Goal: Information Seeking & Learning: Learn about a topic

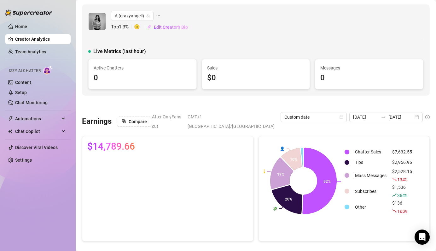
click at [35, 37] on link "Creator Analytics" at bounding box center [40, 39] width 50 height 10
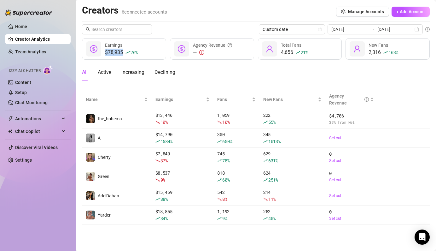
drag, startPoint x: 157, startPoint y: 55, endPoint x: 105, endPoint y: 51, distance: 52.1
click at [105, 51] on div "$78,935 26 % Earnings" at bounding box center [124, 48] width 84 height 21
click at [104, 52] on div "$78,935 26 % Earnings" at bounding box center [124, 48] width 84 height 21
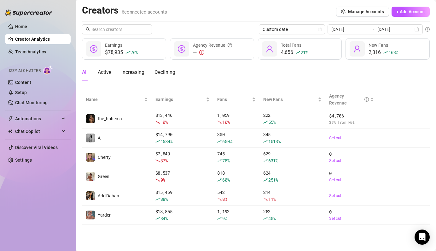
click at [117, 51] on div "$78,935 26 %" at bounding box center [121, 53] width 33 height 8
click at [272, 56] on div at bounding box center [269, 48] width 15 height 15
drag, startPoint x: 179, startPoint y: 234, endPoint x: 178, endPoint y: 65, distance: 168.7
click at [178, 65] on main "Creators 6 connected accounts Manage Accounts + Add Account Custom date [DATE] …" at bounding box center [256, 125] width 360 height 251
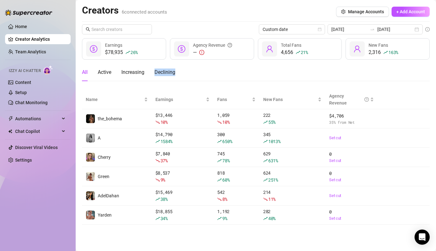
click at [210, 76] on div "All Active Increasing Declining" at bounding box center [256, 72] width 348 height 18
drag, startPoint x: 195, startPoint y: 75, endPoint x: 81, endPoint y: 67, distance: 114.1
click at [81, 67] on main "Creators 6 connected accounts Manage Accounts + Add Account Custom date [DATE] …" at bounding box center [256, 125] width 360 height 251
click at [195, 75] on div "All Active Increasing Declining" at bounding box center [256, 72] width 348 height 18
click at [187, 72] on div "All Active Increasing Declining" at bounding box center [256, 72] width 348 height 18
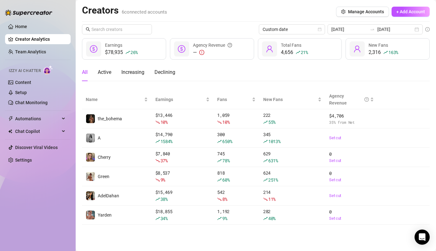
click at [187, 72] on div "All Active Increasing Declining" at bounding box center [256, 72] width 348 height 18
click at [200, 73] on div "All Active Increasing Declining" at bounding box center [256, 72] width 348 height 18
drag, startPoint x: 378, startPoint y: 93, endPoint x: 136, endPoint y: 234, distance: 279.6
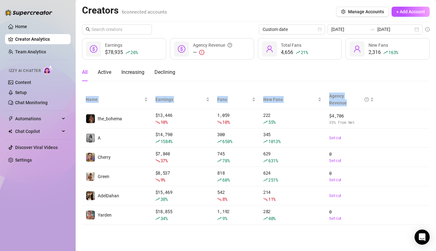
click at [136, 233] on main "Creators 6 connected accounts Manage Accounts + Add Account Custom date [DATE] …" at bounding box center [256, 125] width 360 height 251
click at [135, 237] on main "Creators 6 connected accounts Manage Accounts + Add Account Custom date [DATE] …" at bounding box center [256, 125] width 360 height 251
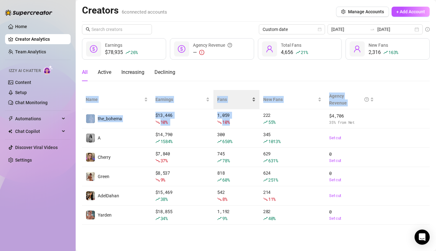
drag, startPoint x: 99, startPoint y: 232, endPoint x: 242, endPoint y: 96, distance: 197.3
click at [238, 122] on main "Creators 6 connected accounts Manage Accounts + Add Account Custom date [DATE] …" at bounding box center [256, 125] width 360 height 251
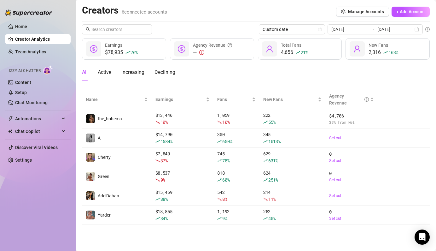
click at [249, 75] on div "All Active Increasing Declining" at bounding box center [256, 72] width 348 height 18
click at [118, 49] on div "$78,935 26 %" at bounding box center [121, 53] width 33 height 8
click at [114, 52] on div "$78,935 26 %" at bounding box center [121, 53] width 33 height 8
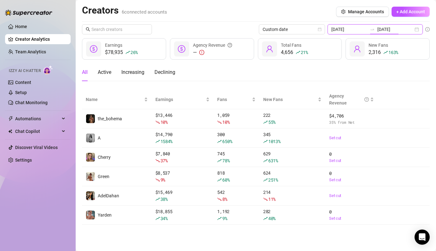
click at [398, 27] on input "[DATE]" at bounding box center [395, 29] width 36 height 7
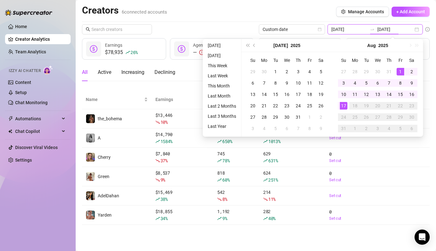
type input "[DATE]"
click at [341, 105] on div "17" at bounding box center [344, 106] width 8 height 8
type input "[DATE]"
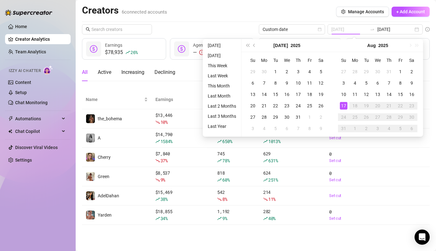
click at [345, 104] on div "17" at bounding box center [344, 106] width 8 height 8
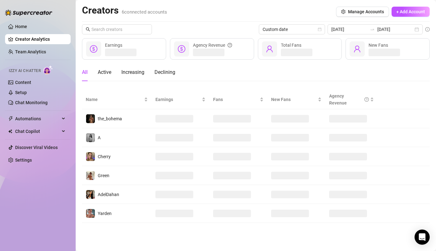
click at [345, 104] on div "Agency Revenue" at bounding box center [348, 99] width 39 height 14
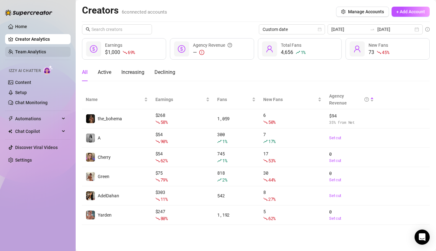
click at [36, 51] on link "Team Analytics" at bounding box center [30, 51] width 31 height 5
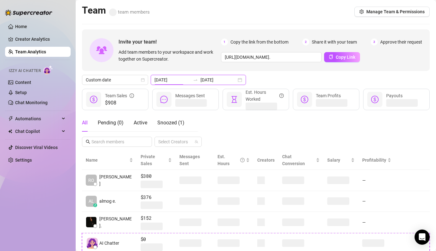
click at [176, 78] on input "[DATE]" at bounding box center [172, 79] width 36 height 7
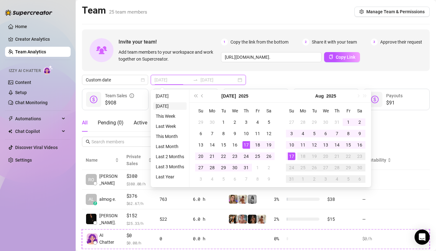
type input "[DATE]"
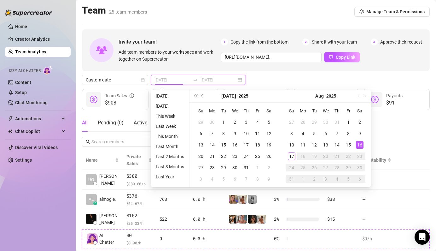
type input "[DATE]"
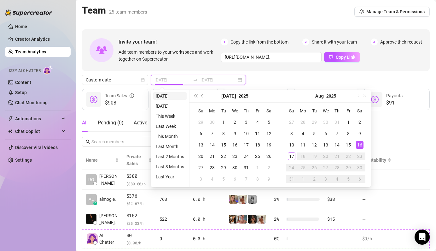
type input "[DATE]"
click at [163, 93] on li "[DATE]" at bounding box center [169, 96] width 33 height 8
